Goal: Information Seeking & Learning: Learn about a topic

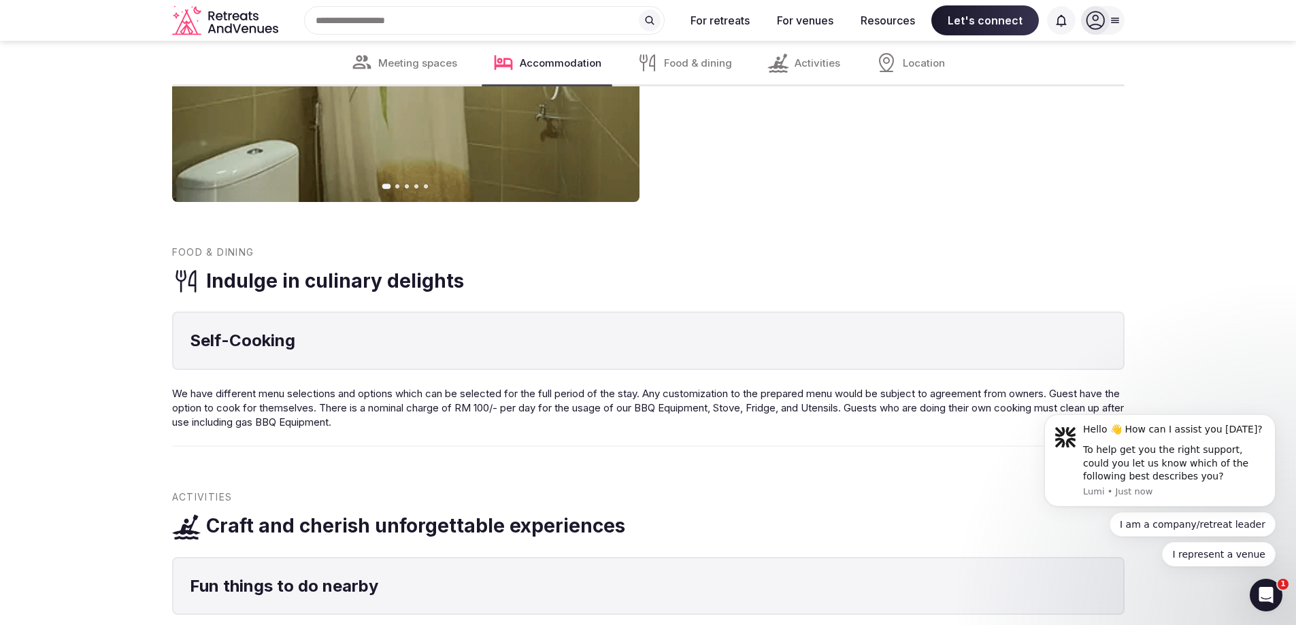
scroll to position [1088, 0]
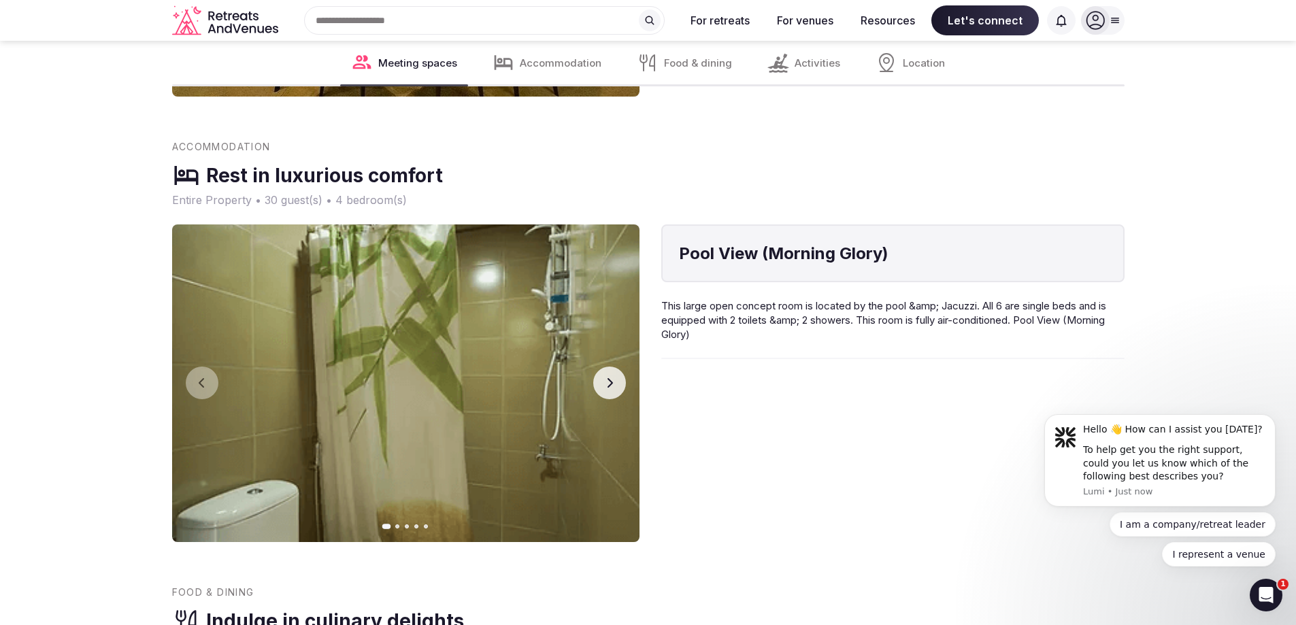
click at [618, 374] on button "Next slide" at bounding box center [609, 383] width 33 height 33
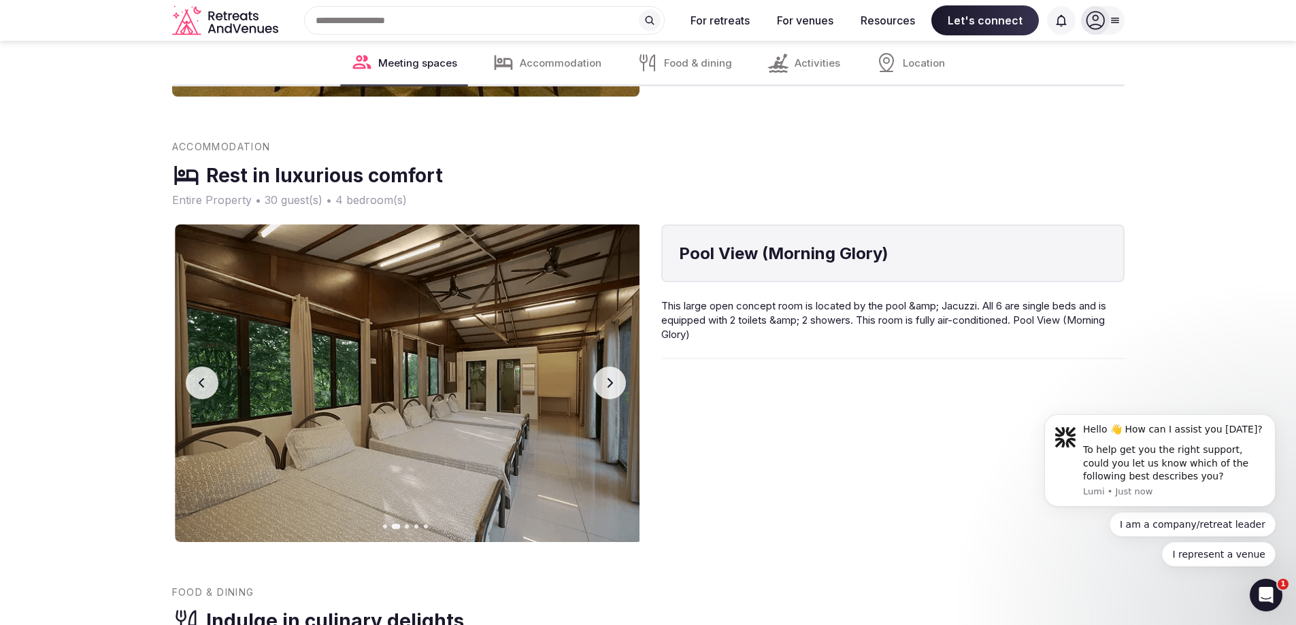
click at [614, 373] on button "Next slide" at bounding box center [609, 383] width 33 height 33
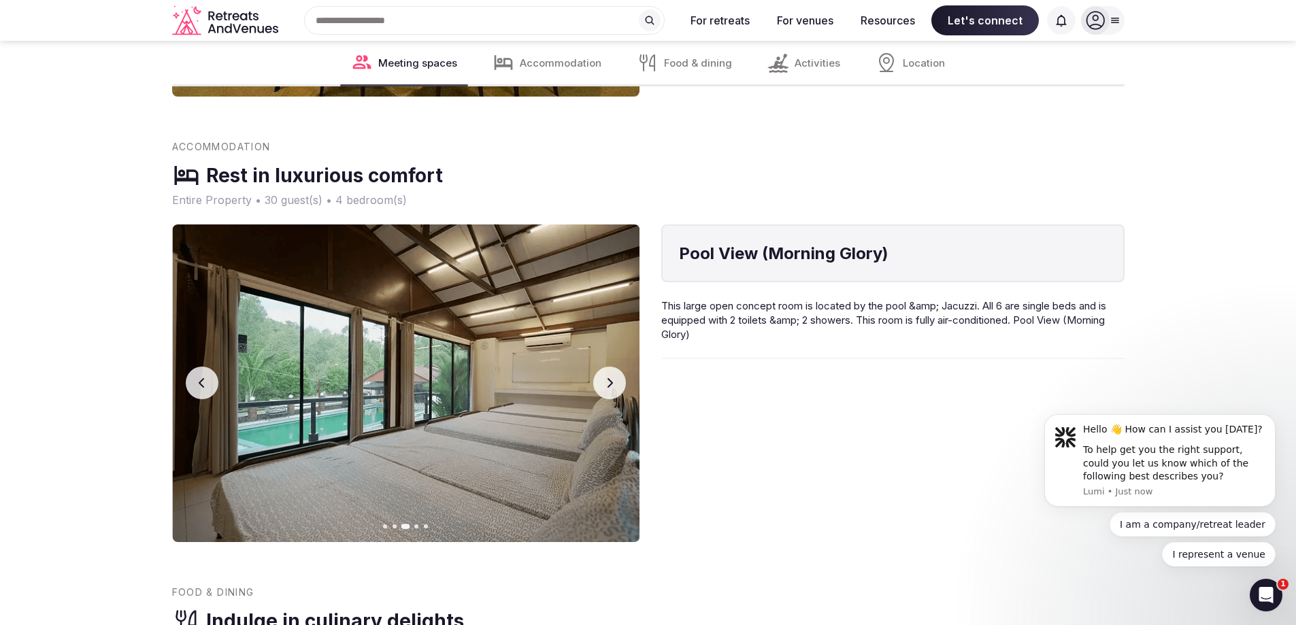
click at [609, 373] on button "Next slide" at bounding box center [609, 383] width 33 height 33
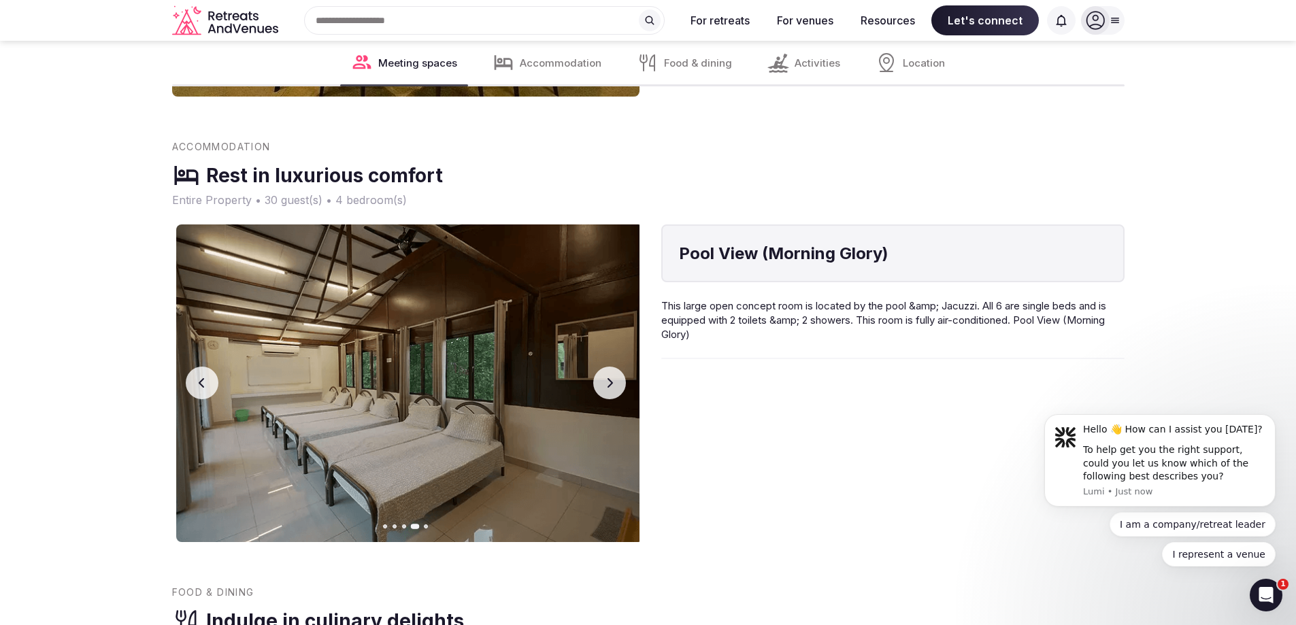
click at [605, 373] on button "Next slide" at bounding box center [609, 383] width 33 height 33
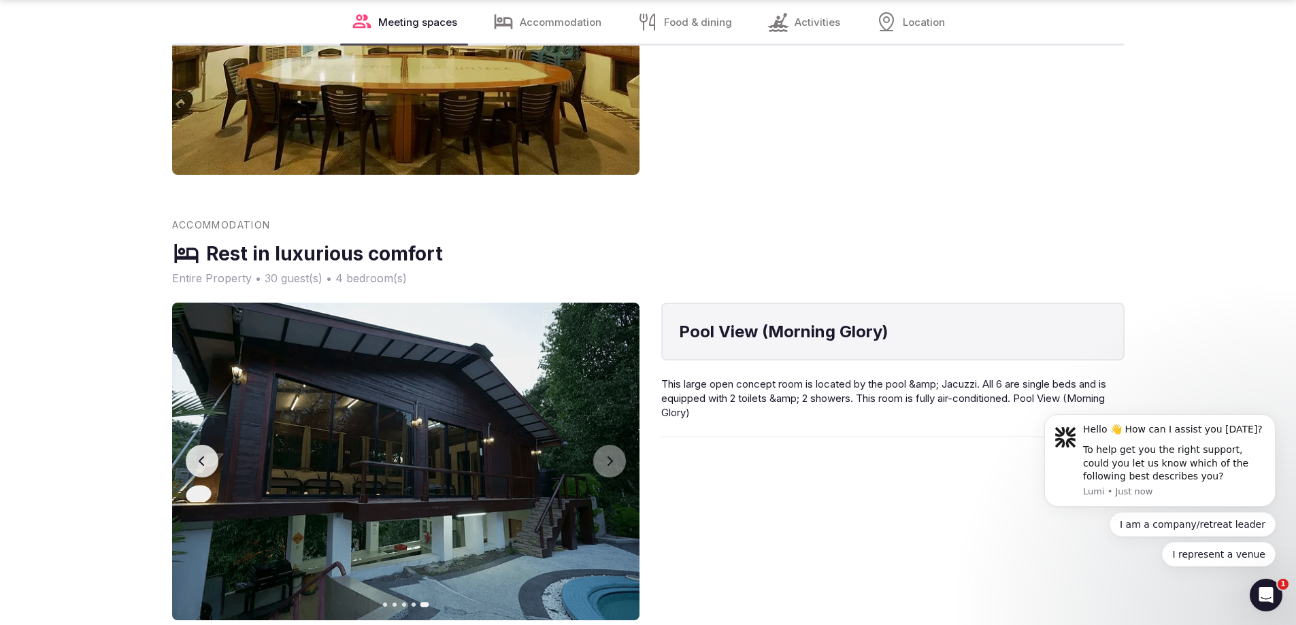
scroll to position [1156, 0]
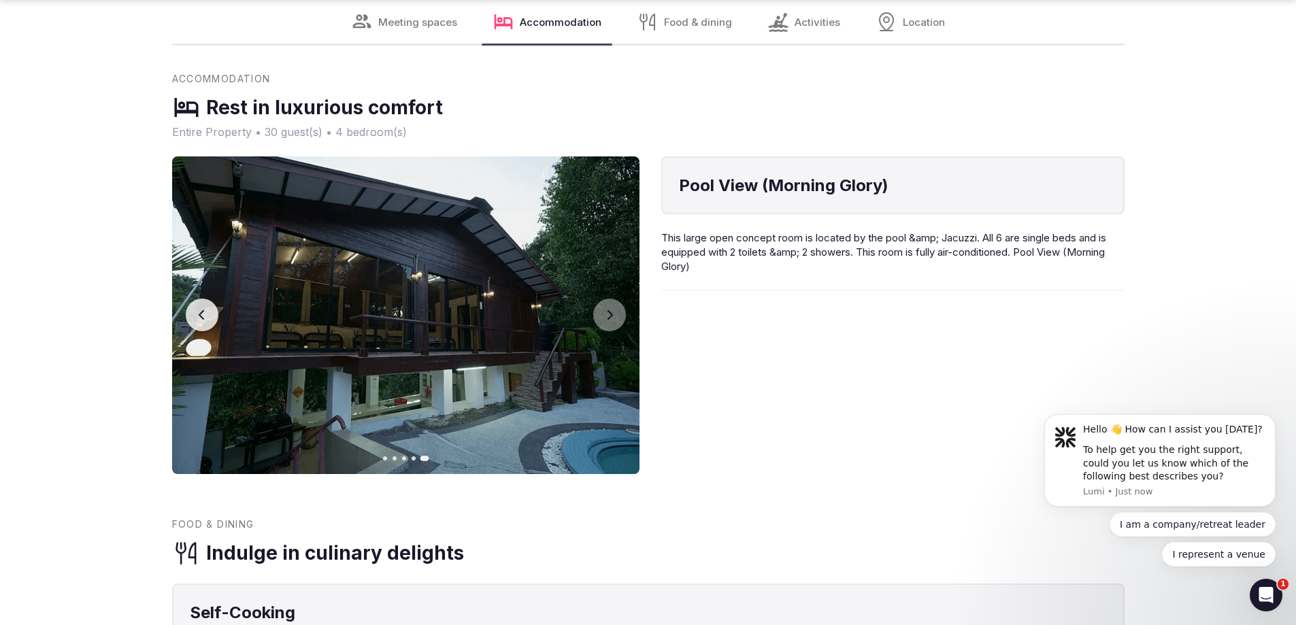
click at [200, 307] on button "Previous slide" at bounding box center [202, 315] width 33 height 33
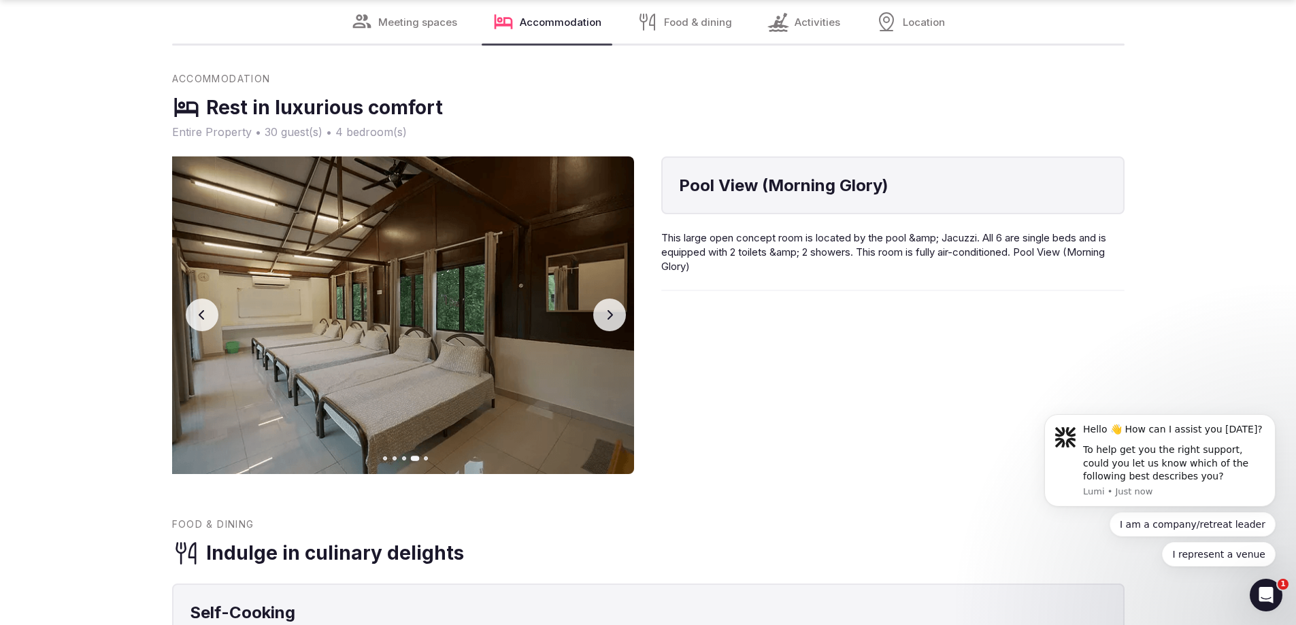
click at [200, 307] on button "Previous slide" at bounding box center [202, 315] width 33 height 33
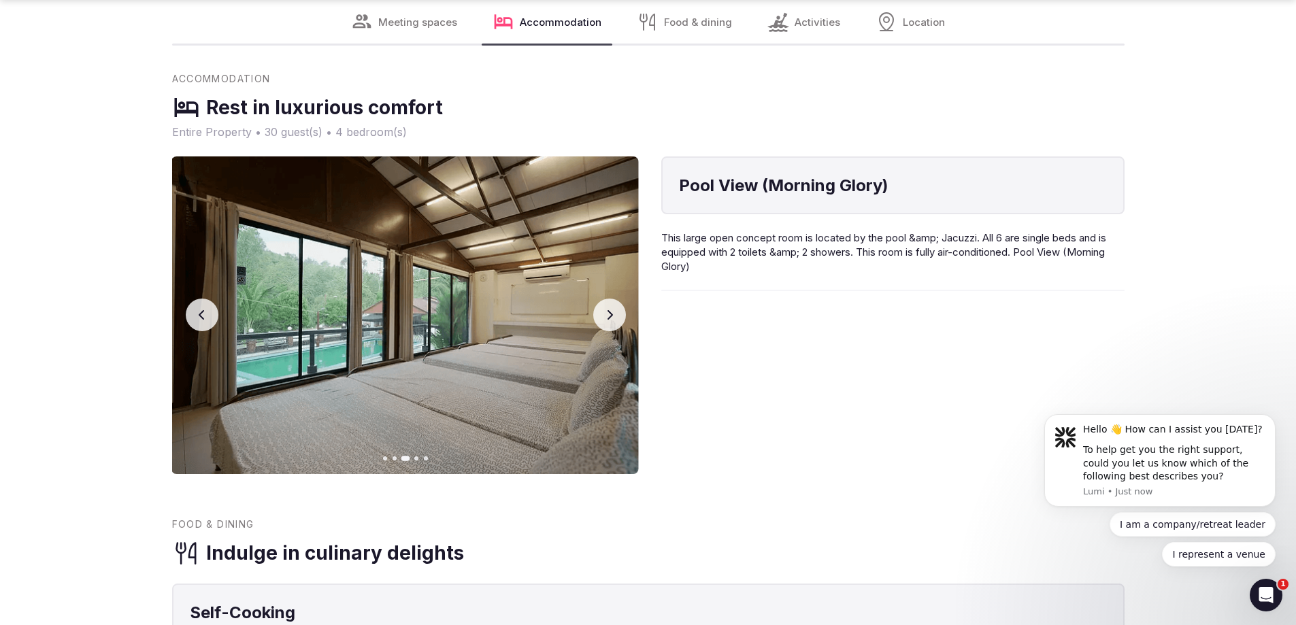
click at [200, 307] on button "Previous slide" at bounding box center [202, 315] width 33 height 33
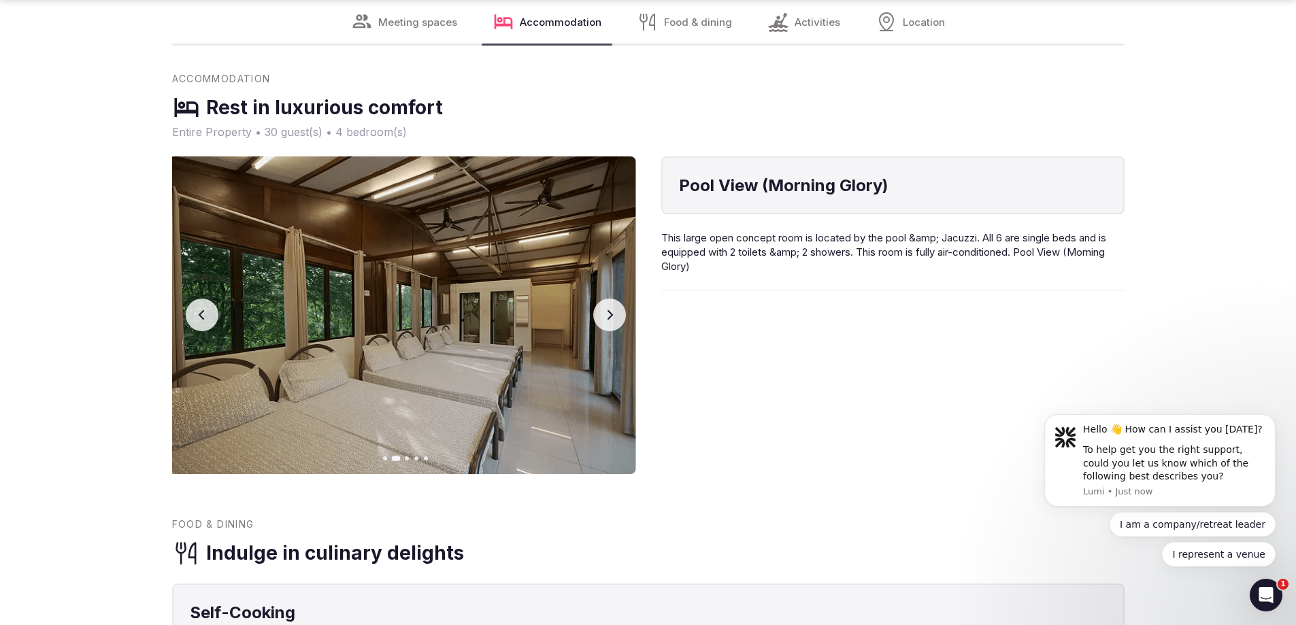
click at [200, 307] on button "Previous slide" at bounding box center [202, 315] width 33 height 33
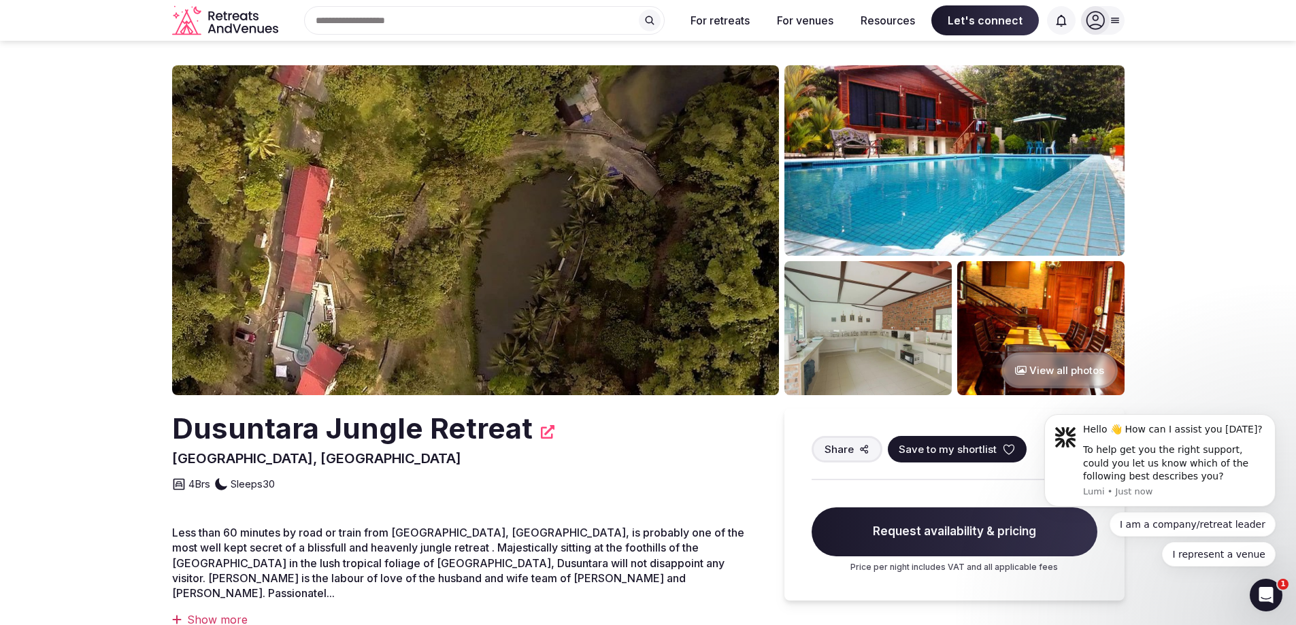
scroll to position [0, 0]
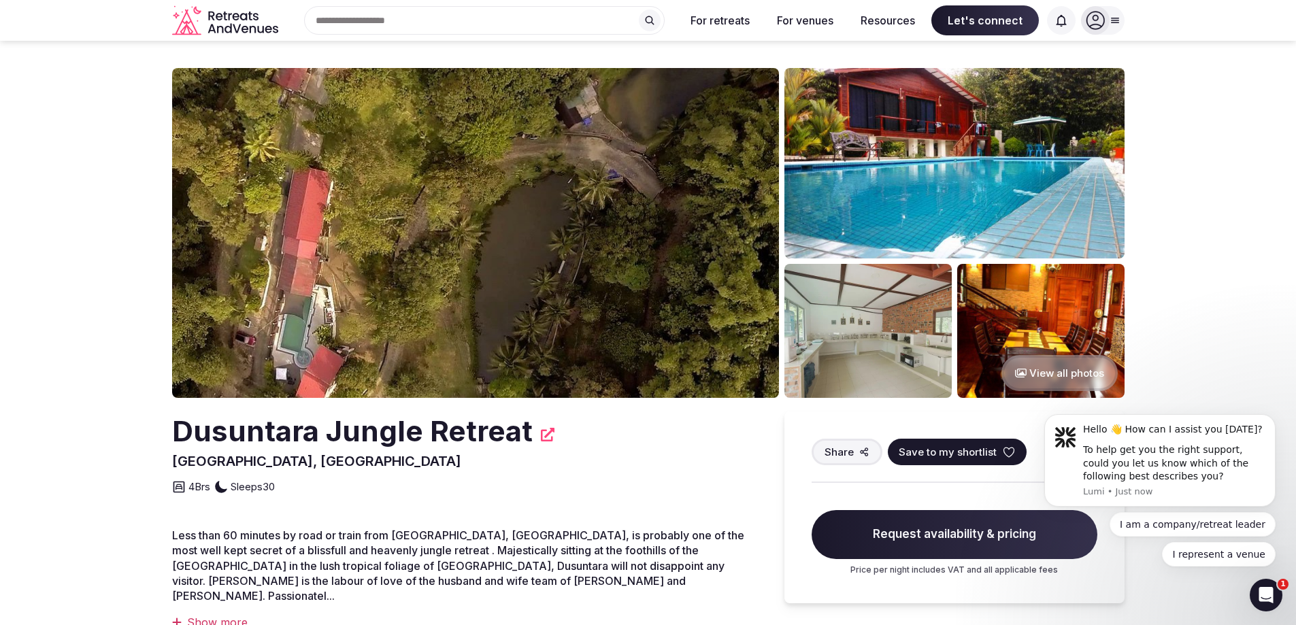
click at [1041, 365] on button "View all photos" at bounding box center [1059, 373] width 116 height 36
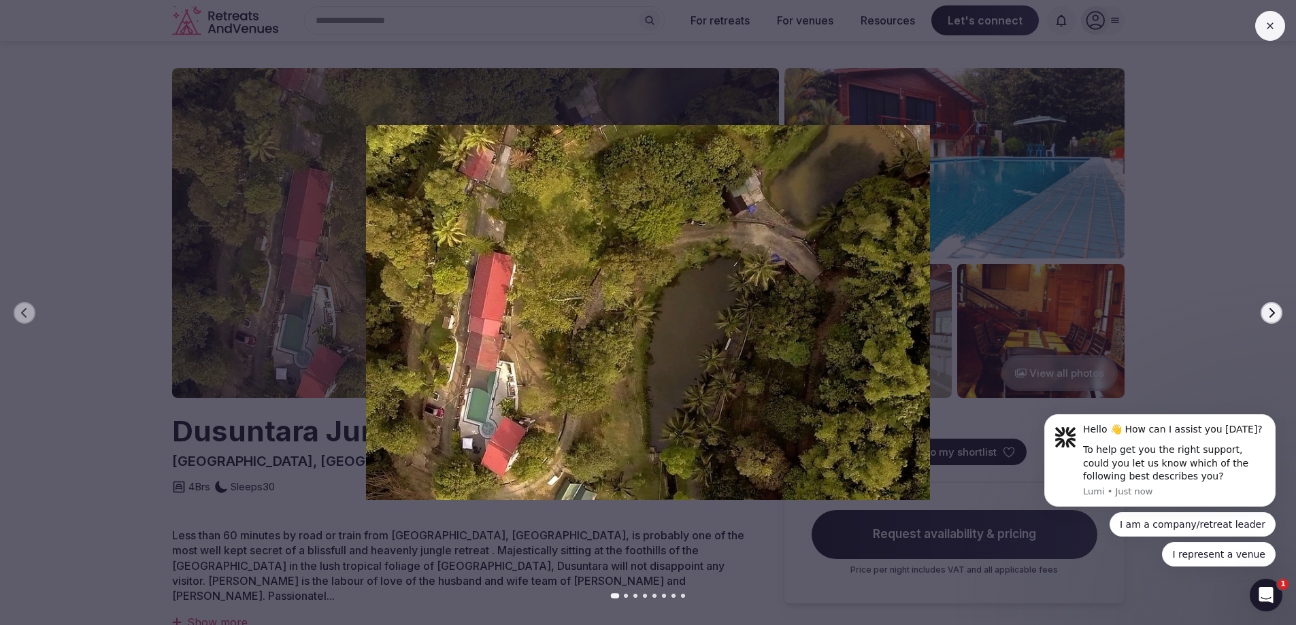
click at [1265, 314] on button "Next slide" at bounding box center [1271, 313] width 22 height 22
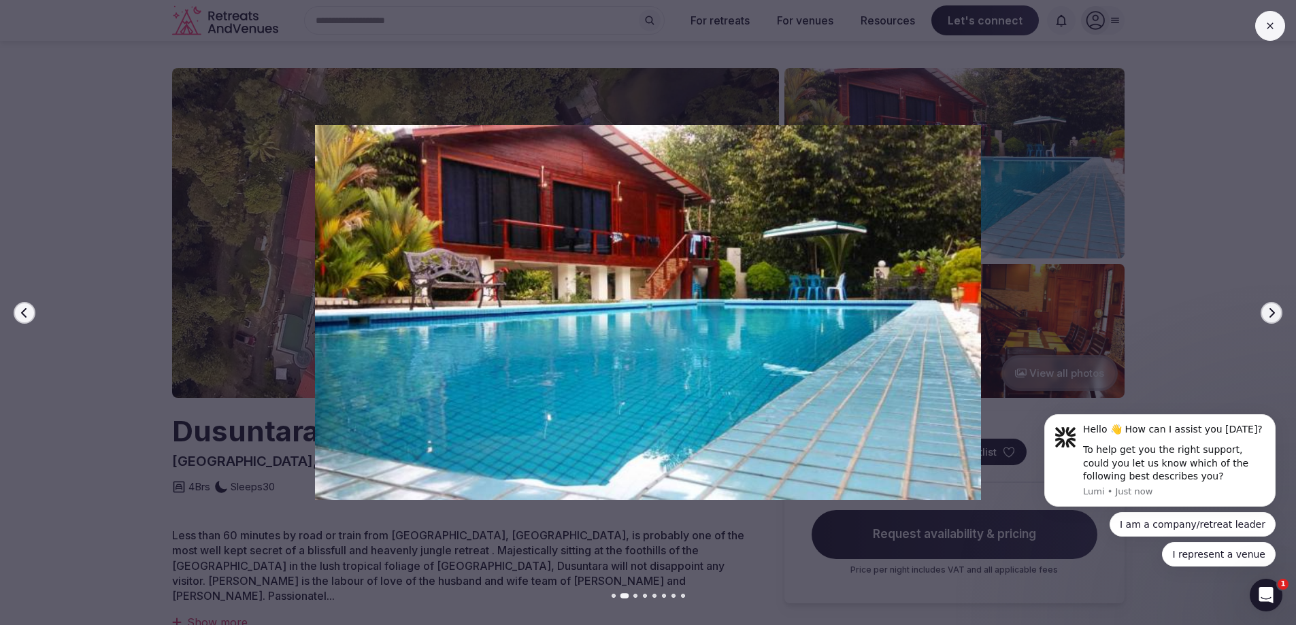
click at [1265, 314] on button "Next slide" at bounding box center [1271, 313] width 22 height 22
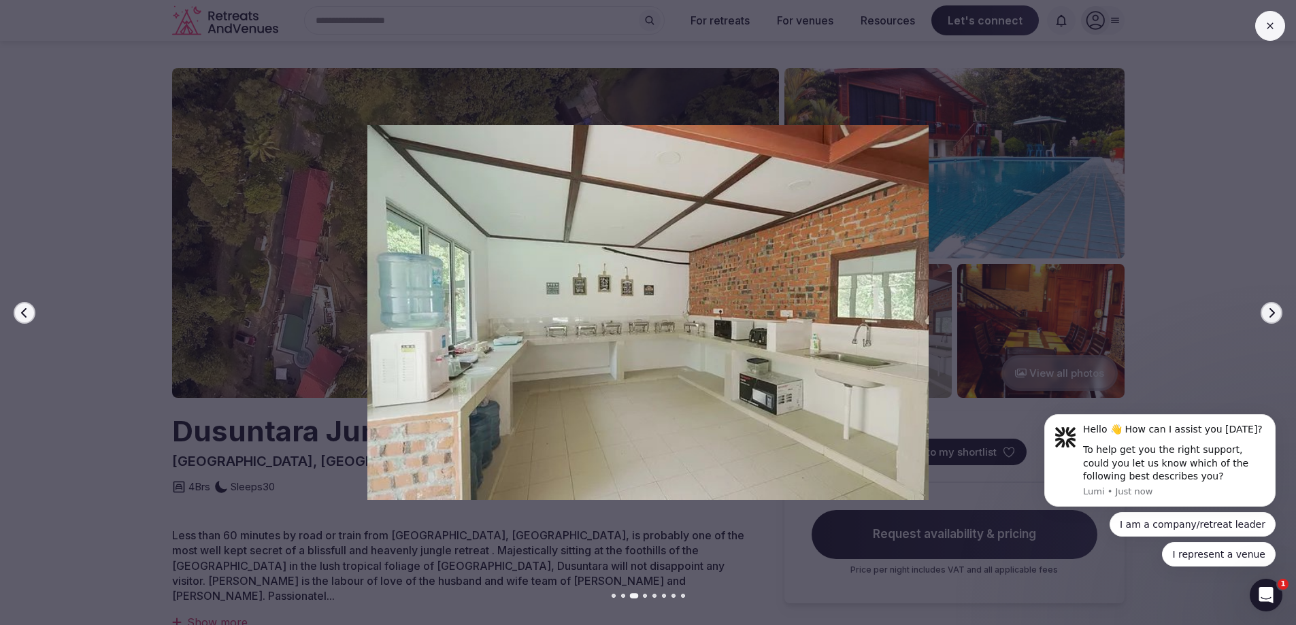
click at [1265, 314] on button "Next slide" at bounding box center [1271, 313] width 22 height 22
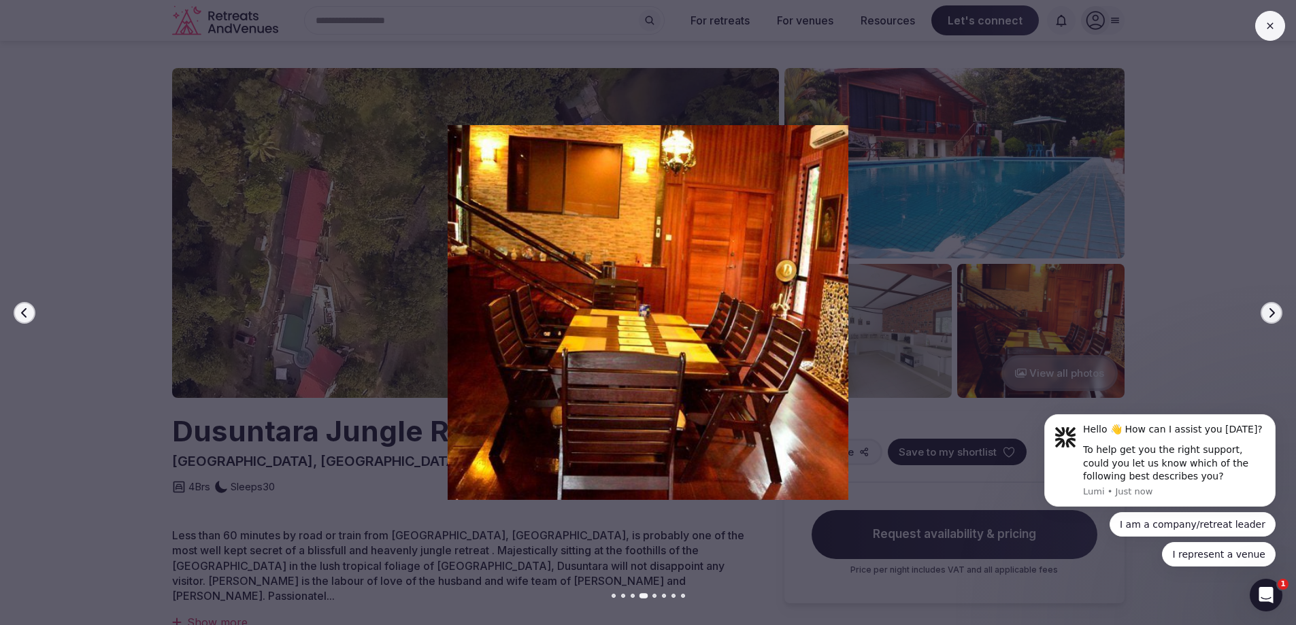
click at [1265, 314] on button "Next slide" at bounding box center [1271, 313] width 22 height 22
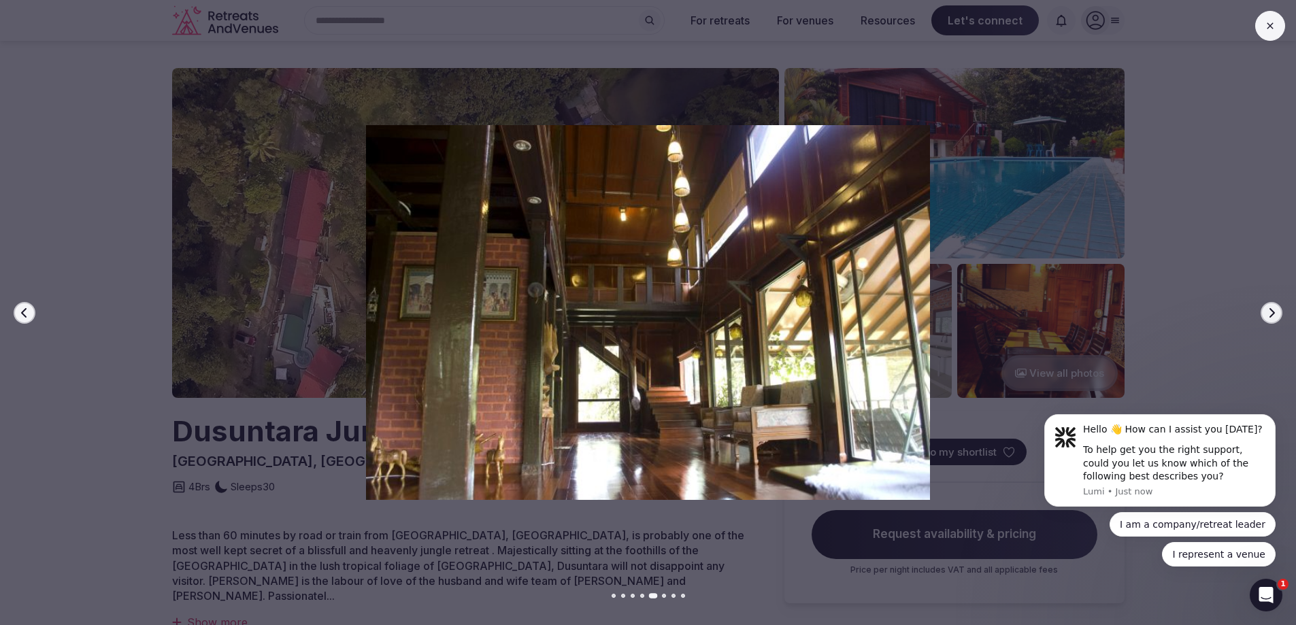
click at [1265, 314] on button "Next slide" at bounding box center [1271, 313] width 22 height 22
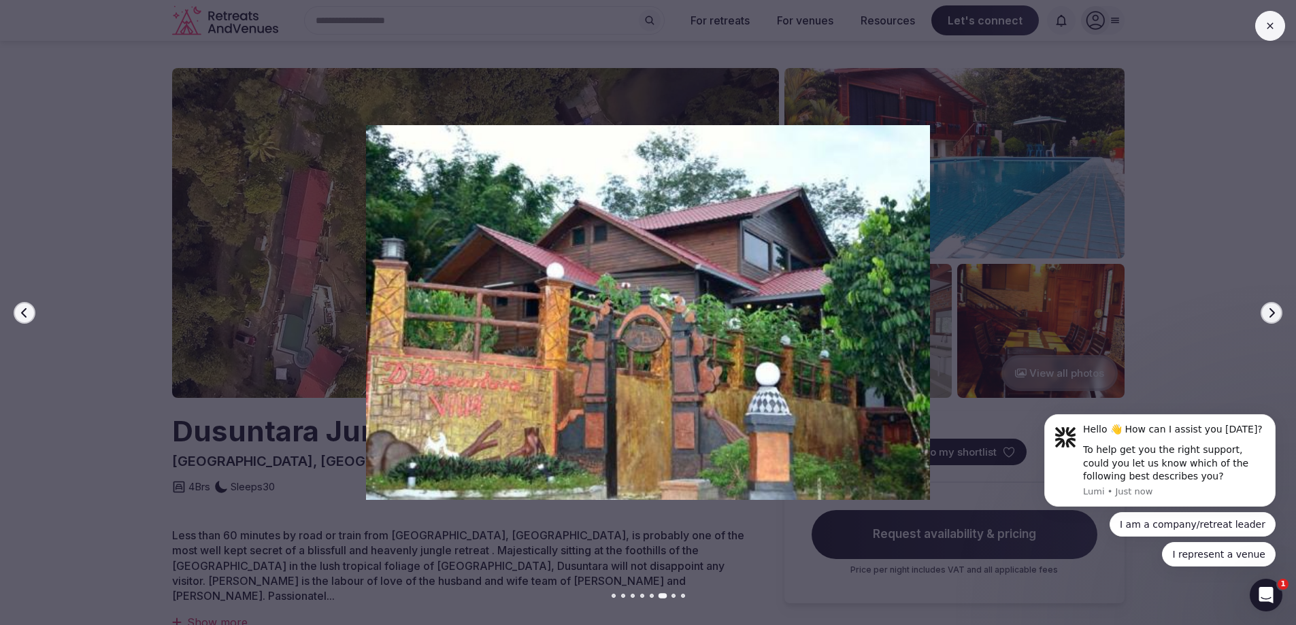
click at [1276, 312] on icon "button" at bounding box center [1271, 312] width 11 height 11
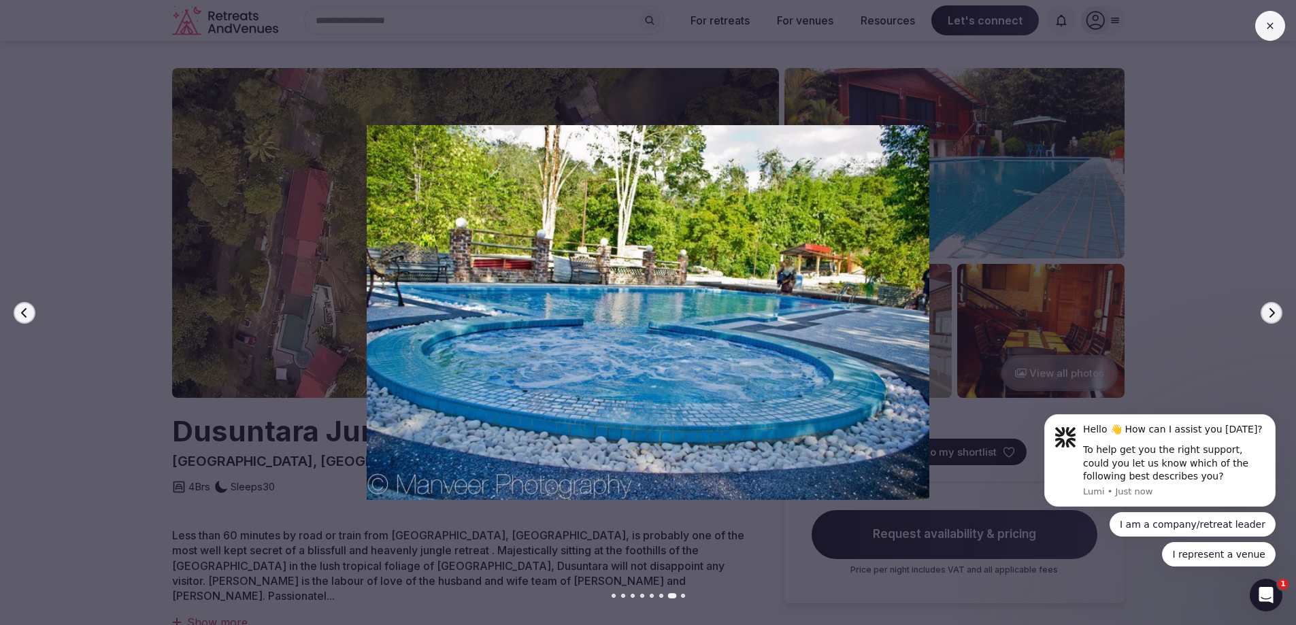
click at [1276, 312] on icon "button" at bounding box center [1271, 312] width 11 height 11
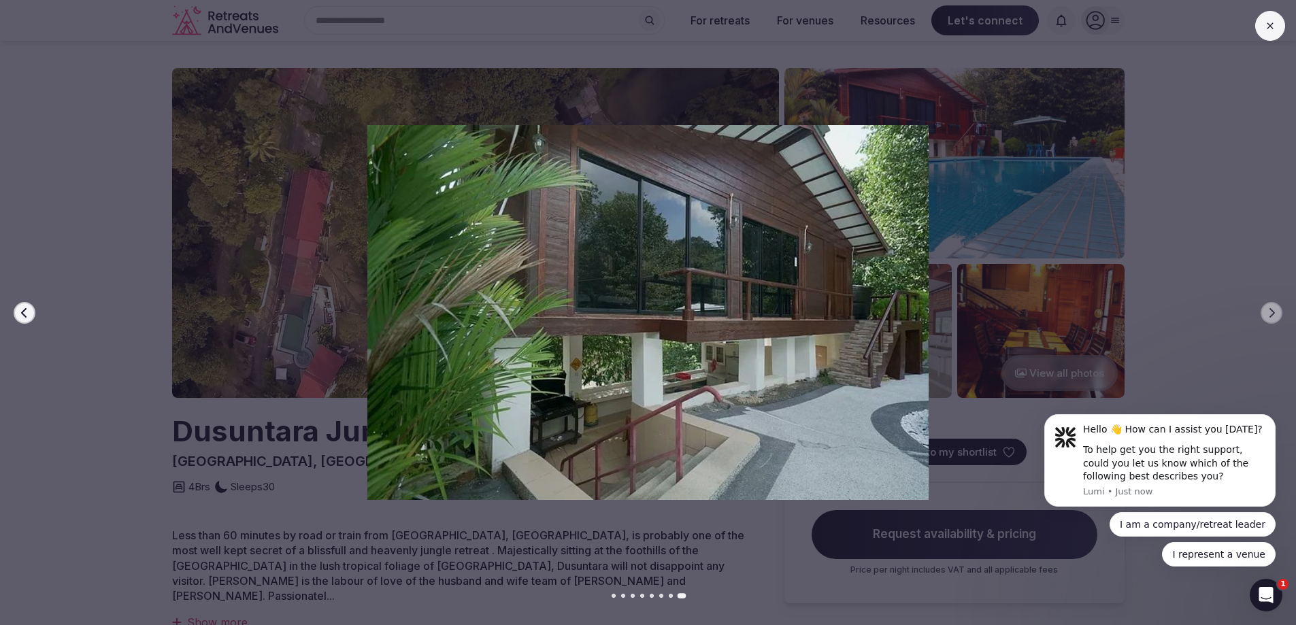
click at [1267, 16] on button at bounding box center [1270, 26] width 30 height 30
